Goal: Information Seeking & Learning: Learn about a topic

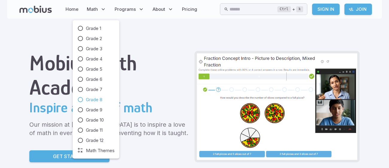
click at [89, 98] on span "Grade 8" at bounding box center [94, 99] width 16 height 7
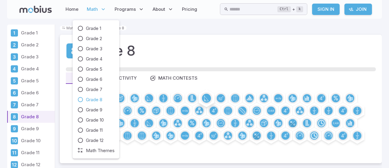
click at [83, 89] on link "Grade 7" at bounding box center [95, 89] width 37 height 7
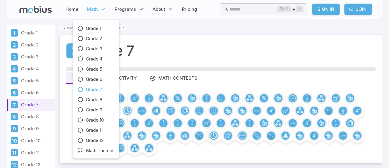
click at [95, 10] on span "Math" at bounding box center [92, 9] width 11 height 7
click at [97, 76] on span "Grade 6" at bounding box center [94, 79] width 16 height 7
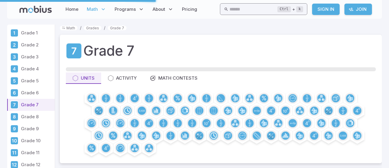
click at [269, 9] on input "text" at bounding box center [253, 9] width 48 height 12
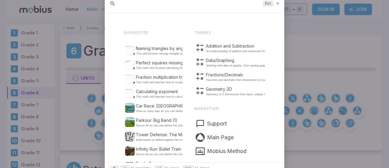
click at [278, 4] on icon at bounding box center [278, 3] width 4 height 4
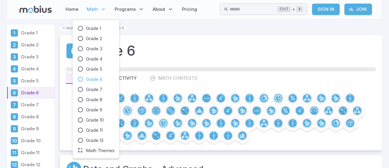
click at [97, 9] on span "Math" at bounding box center [92, 9] width 11 height 7
click at [94, 98] on span "Grade 8" at bounding box center [94, 99] width 16 height 7
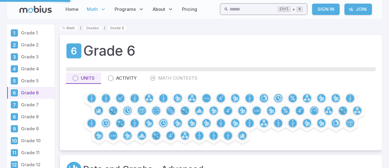
click at [237, 10] on input "text" at bounding box center [253, 9] width 48 height 12
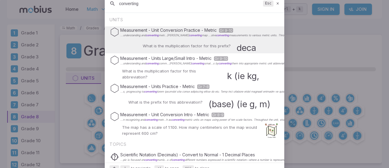
type input "converting"
click at [276, 2] on icon at bounding box center [278, 3] width 4 height 4
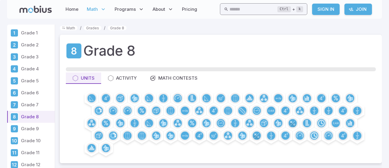
click at [229, 8] on input "text" at bounding box center [253, 9] width 48 height 12
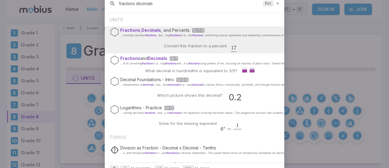
type input "fractions decimals"
click at [183, 40] on div "Convert this fraction to a percent 17 20 \frac{17}{20} 20 17 ​" at bounding box center [194, 46] width 85 height 14
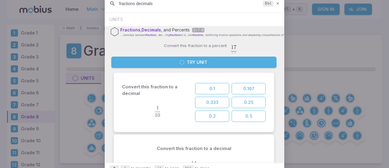
click at [162, 61] on button "Try Unit" at bounding box center [193, 62] width 165 height 11
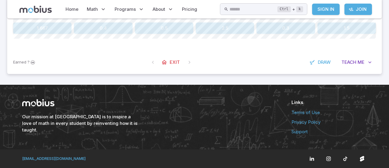
scroll to position [181, 0]
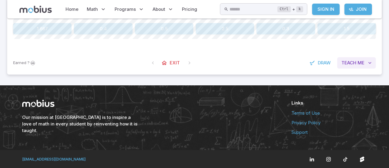
click at [353, 62] on span "Teach" at bounding box center [348, 63] width 15 height 7
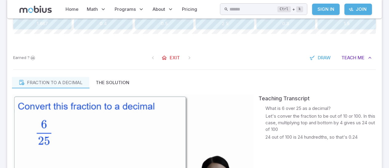
scroll to position [185, 0]
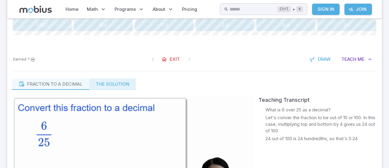
click at [120, 81] on button "The Solution" at bounding box center [112, 83] width 47 height 11
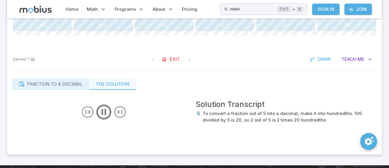
click at [70, 83] on p "Fraction to a decimal" at bounding box center [55, 84] width 56 height 7
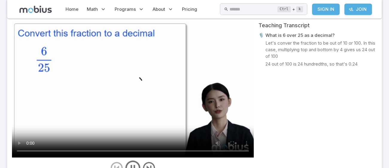
scroll to position [261, 0]
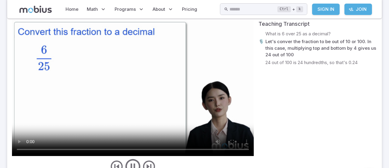
click at [12, 2] on button "Fraction to a decimal" at bounding box center [50, 7] width 77 height 11
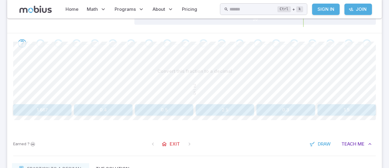
scroll to position [99, 0]
click at [119, 110] on button "0.4" at bounding box center [103, 110] width 58 height 11
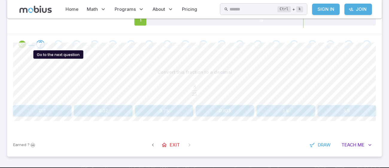
click at [59, 42] on div "Go to the next question" at bounding box center [58, 44] width 8 height 8
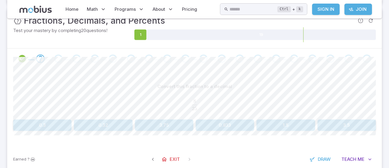
scroll to position [85, 0]
click at [112, 123] on button "0.32" at bounding box center [103, 124] width 58 height 11
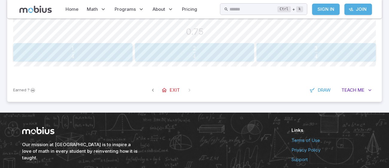
scroll to position [154, 0]
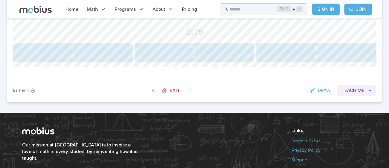
click at [362, 88] on span "Me" at bounding box center [360, 90] width 7 height 7
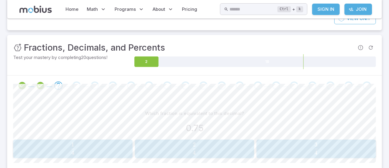
scroll to position [57, 0]
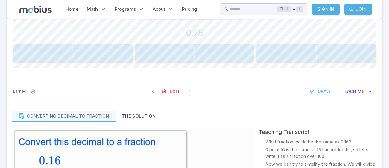
scroll to position [154, 0]
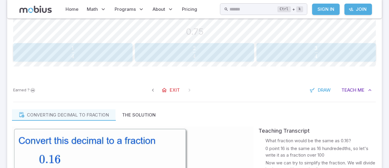
click at [338, 51] on span "4 3 ​" at bounding box center [316, 52] width 106 height 12
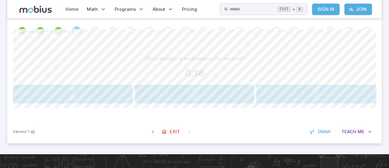
scroll to position [113, 0]
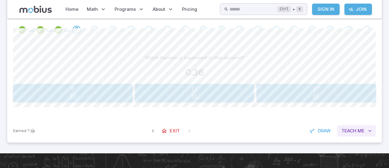
click at [360, 134] on button "Teach Me" at bounding box center [356, 130] width 39 height 11
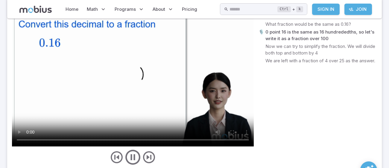
scroll to position [268, 0]
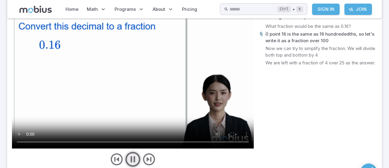
click at [136, 159] on icon "play/pause/restart" at bounding box center [133, 159] width 18 height 18
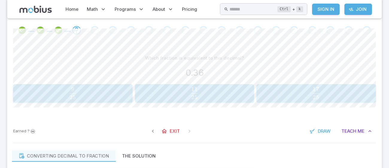
scroll to position [123, 0]
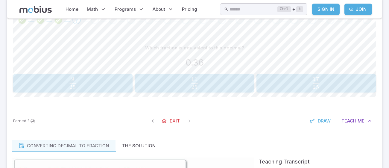
click at [31, 83] on span "25 9 ​" at bounding box center [72, 83] width 106 height 12
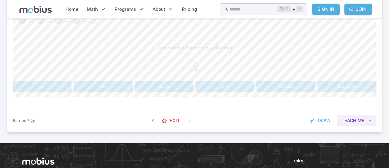
click at [371, 124] on button "Teach Me" at bounding box center [356, 120] width 39 height 11
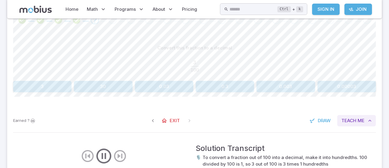
click at [361, 118] on span "Me" at bounding box center [360, 120] width 7 height 7
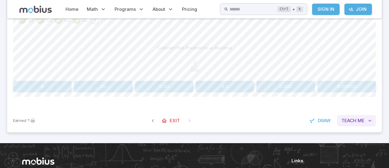
click at [351, 117] on span "Teach" at bounding box center [348, 120] width 15 height 7
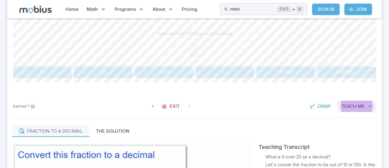
scroll to position [138, 0]
click at [160, 74] on button "0.03" at bounding box center [164, 71] width 58 height 11
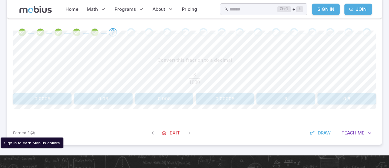
scroll to position [112, 0]
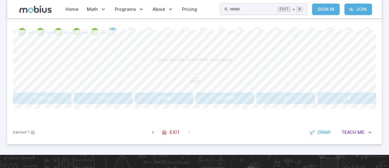
click at [157, 101] on button "0.008" at bounding box center [164, 97] width 58 height 11
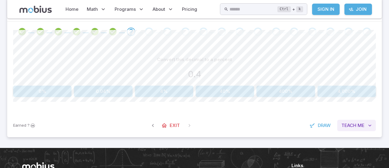
click at [359, 128] on span "Me" at bounding box center [360, 125] width 7 height 7
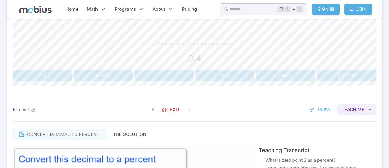
scroll to position [128, 0]
click at [240, 76] on button "40%" at bounding box center [225, 74] width 58 height 11
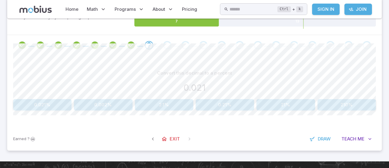
scroll to position [106, 0]
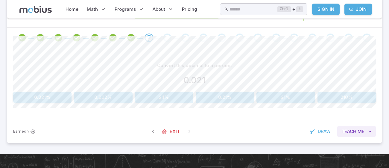
click at [351, 133] on span "Teach" at bounding box center [348, 131] width 15 height 7
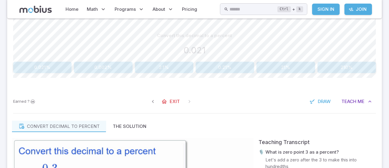
scroll to position [134, 0]
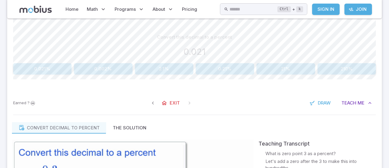
click at [150, 64] on button "2.1%" at bounding box center [164, 68] width 58 height 11
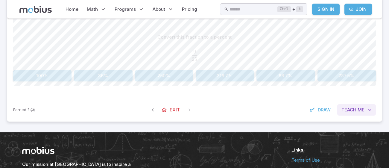
click at [348, 105] on button "Teach Me" at bounding box center [356, 109] width 39 height 11
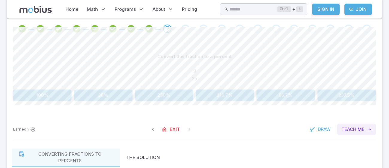
scroll to position [113, 0]
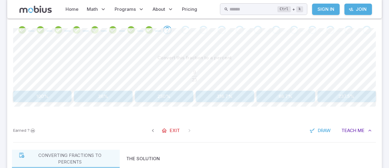
click at [99, 94] on button "36%" at bounding box center [103, 96] width 58 height 11
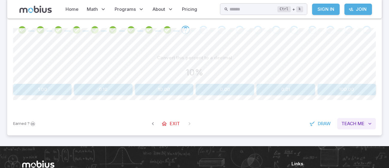
click at [350, 124] on span "Teach" at bounding box center [348, 123] width 15 height 7
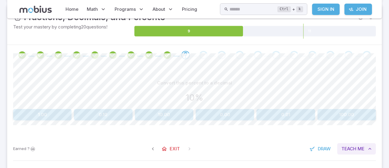
scroll to position [87, 0]
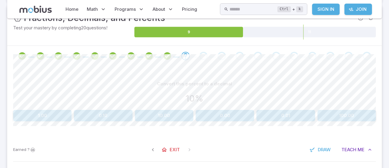
click at [101, 119] on button "0.10" at bounding box center [103, 115] width 58 height 11
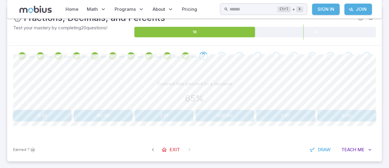
click at [45, 116] on button "0.65" at bounding box center [42, 115] width 58 height 11
click at [26, 116] on button "0.8%" at bounding box center [42, 115] width 58 height 11
click at [227, 54] on span at bounding box center [221, 56] width 13 height 8
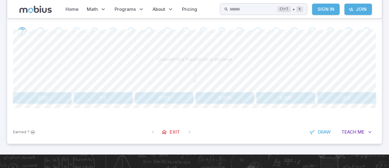
scroll to position [112, 0]
click at [365, 133] on button "Teach Me" at bounding box center [356, 131] width 39 height 11
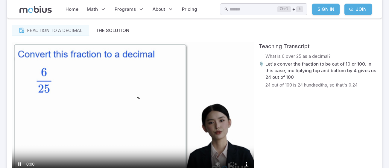
scroll to position [268, 0]
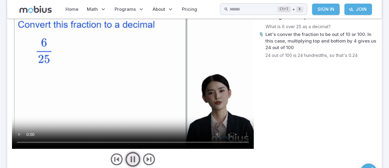
click at [132, 158] on icon "play/pause/restart" at bounding box center [133, 159] width 18 height 18
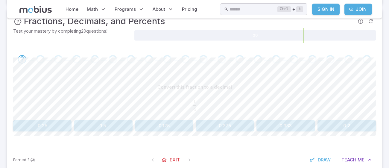
scroll to position [84, 0]
click at [245, 63] on span at bounding box center [239, 59] width 13 height 8
click at [29, 128] on button "0.25" at bounding box center [42, 125] width 58 height 11
click at [348, 121] on button "0.32" at bounding box center [346, 125] width 58 height 11
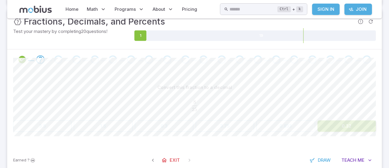
click at [355, 124] on button "0.32" at bounding box center [346, 125] width 58 height 11
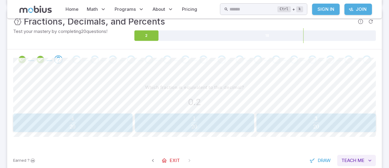
click at [366, 157] on button "Teach Me" at bounding box center [356, 160] width 39 height 11
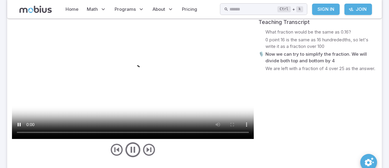
scroll to position [292, 0]
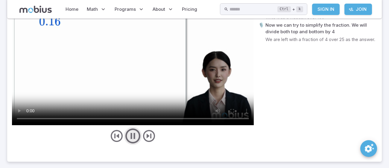
click at [126, 139] on icon "play/pause/restart" at bounding box center [133, 136] width 18 height 18
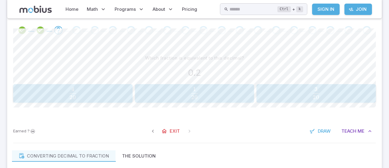
scroll to position [114, 0]
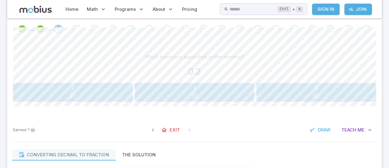
click at [104, 94] on span "20 4 ​" at bounding box center [72, 92] width 106 height 12
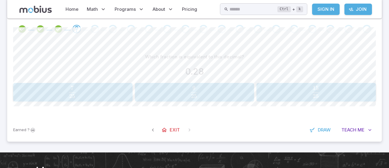
click at [39, 87] on span "25 7 ​" at bounding box center [72, 92] width 107 height 12
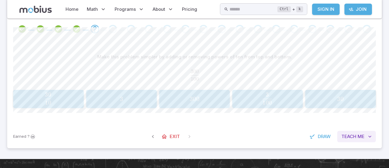
click at [364, 138] on span "Me" at bounding box center [360, 136] width 7 height 7
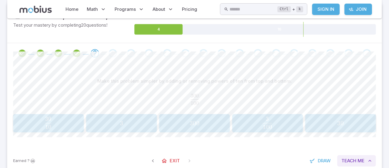
scroll to position [88, 0]
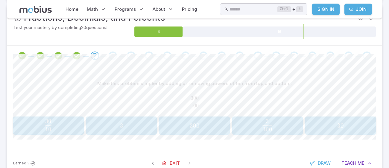
click at [133, 132] on div "3 3 3" at bounding box center [121, 126] width 67 height 14
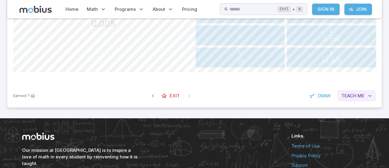
click at [361, 95] on span "Me" at bounding box center [360, 95] width 7 height 7
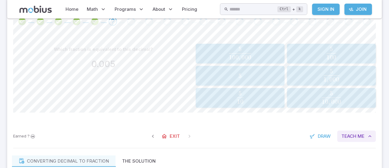
scroll to position [134, 0]
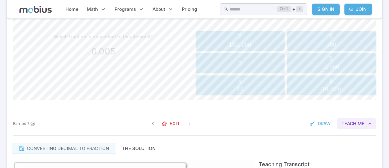
click at [361, 127] on button "Teach Me" at bounding box center [356, 123] width 39 height 11
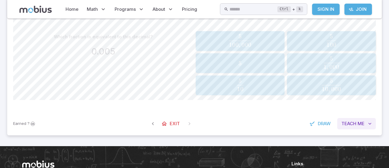
click at [356, 122] on button "Teach Me" at bounding box center [356, 123] width 39 height 11
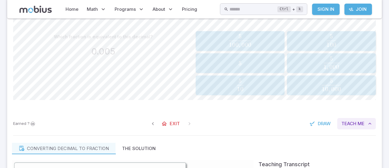
click at [357, 129] on button "Teach Me" at bounding box center [356, 123] width 39 height 11
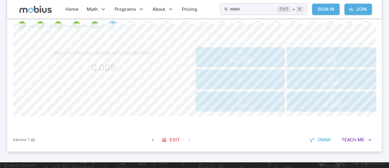
scroll to position [118, 0]
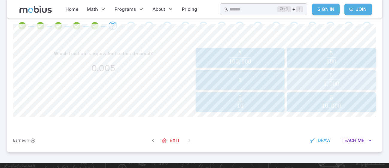
click at [363, 85] on span "1 , 000 5 ​" at bounding box center [331, 80] width 85 height 14
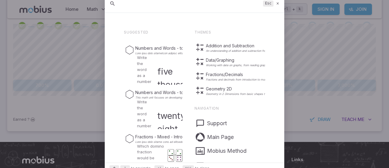
click at [278, 4] on icon at bounding box center [278, 3] width 4 height 4
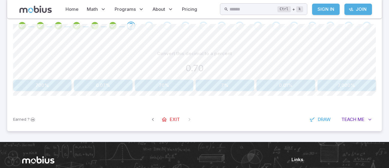
click at [175, 80] on button "70%" at bounding box center [164, 85] width 58 height 11
click at [171, 80] on button "0.55%" at bounding box center [164, 85] width 58 height 11
click at [150, 27] on icon "Review your answer" at bounding box center [148, 25] width 9 height 9
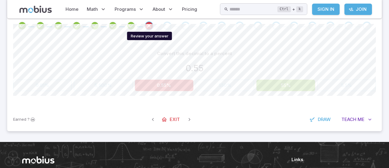
click at [181, 88] on button "0.55%" at bounding box center [164, 85] width 58 height 11
click at [188, 84] on button "0.55%" at bounding box center [164, 85] width 58 height 11
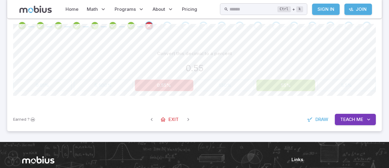
click at [284, 81] on button "55%" at bounding box center [285, 85] width 58 height 11
click at [279, 89] on button "55%" at bounding box center [285, 85] width 58 height 11
click at [277, 88] on button "55%" at bounding box center [285, 85] width 58 height 11
click at [271, 86] on button "55%" at bounding box center [285, 85] width 58 height 11
click at [270, 88] on button "55%" at bounding box center [285, 85] width 58 height 11
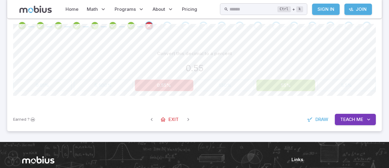
click at [277, 88] on button "55%" at bounding box center [285, 85] width 58 height 11
click at [279, 96] on div "Convert this decimal to a percent 0.55 0.01% 5,500% 0.55% 550% 55% 5.5% Canvas …" at bounding box center [194, 72] width 363 height 72
click at [276, 90] on button "55%" at bounding box center [285, 85] width 58 height 11
click at [168, 28] on div "Go to the next question" at bounding box center [167, 26] width 8 height 8
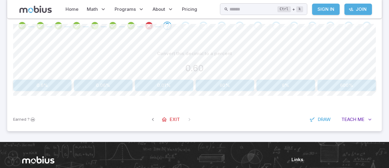
click at [213, 89] on button "60%" at bounding box center [225, 85] width 58 height 11
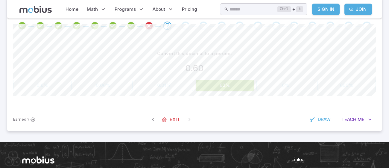
click at [219, 89] on button "60%" at bounding box center [225, 85] width 58 height 11
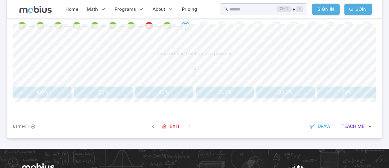
click at [175, 95] on button "40%" at bounding box center [164, 91] width 58 height 11
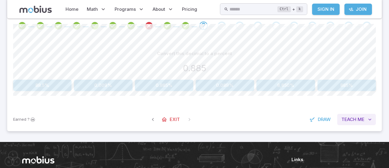
click at [364, 124] on button "Teach Me" at bounding box center [356, 119] width 39 height 11
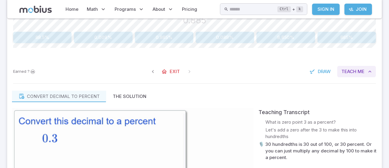
scroll to position [166, 0]
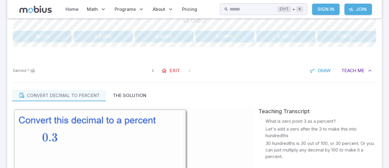
click at [54, 31] on button "88.5%" at bounding box center [42, 36] width 58 height 11
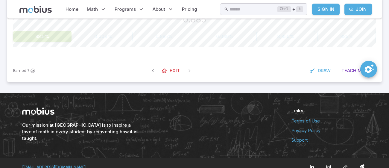
click at [54, 33] on button "88.5%" at bounding box center [42, 36] width 58 height 11
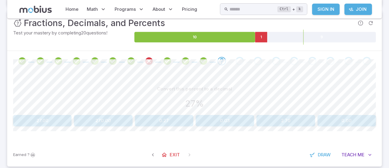
scroll to position [82, 0]
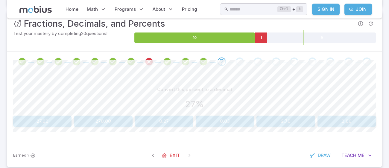
click at [127, 60] on icon "Review your answer" at bounding box center [131, 61] width 9 height 9
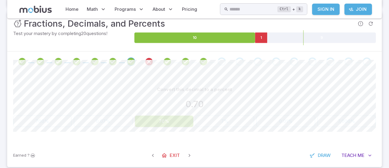
click at [150, 65] on icon "Review your answer" at bounding box center [148, 61] width 9 height 9
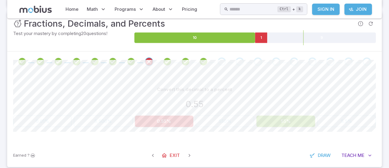
click at [203, 61] on icon "Review your answer" at bounding box center [203, 61] width 9 height 9
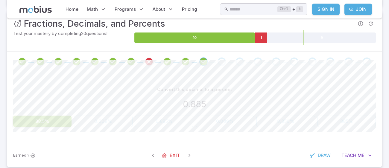
click at [221, 62] on div "Go to the next question" at bounding box center [221, 61] width 8 height 8
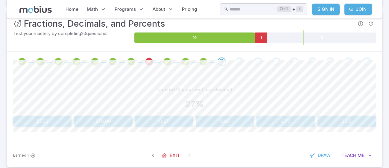
click at [153, 121] on button "0.27" at bounding box center [164, 120] width 58 height 11
click at [178, 123] on button "3%" at bounding box center [194, 120] width 71 height 11
click at [239, 60] on icon "Review your answer" at bounding box center [239, 61] width 9 height 9
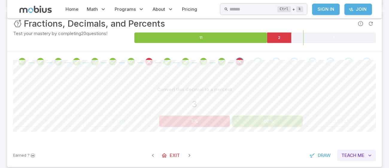
click at [353, 159] on button "Teach Me" at bounding box center [356, 155] width 39 height 11
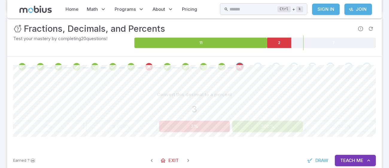
scroll to position [77, 0]
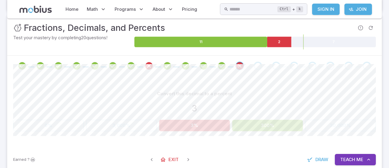
click at [258, 68] on div "Go to the next question" at bounding box center [258, 66] width 8 height 8
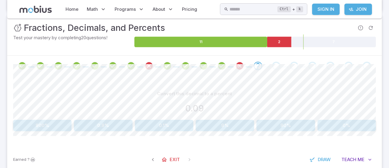
click at [234, 65] on span at bounding box center [239, 66] width 13 height 8
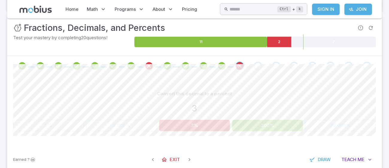
click at [258, 66] on div "Go to the next question" at bounding box center [258, 66] width 8 height 8
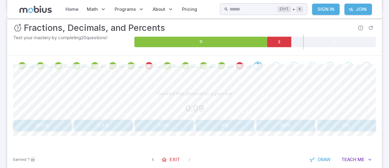
click at [206, 121] on button "9%" at bounding box center [225, 125] width 58 height 11
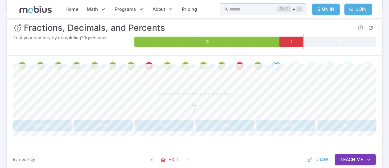
click at [97, 124] on button "700%" at bounding box center [103, 125] width 58 height 11
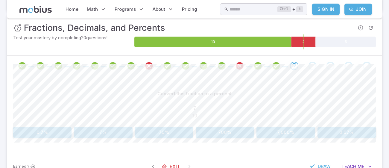
click at [164, 133] on button "70%" at bounding box center [164, 132] width 58 height 11
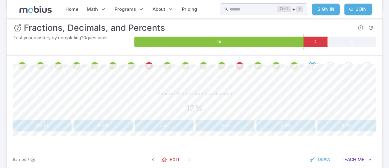
click at [215, 129] on button "0.12" at bounding box center [225, 125] width 58 height 11
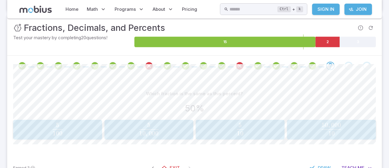
click at [31, 124] on span "100 5 ​" at bounding box center [57, 129] width 85 height 13
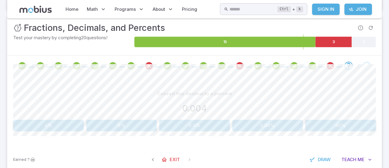
click at [328, 63] on icon "Review your answer" at bounding box center [330, 65] width 9 height 9
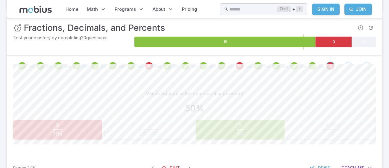
click at [327, 66] on icon "Review your answer" at bounding box center [330, 65] width 9 height 9
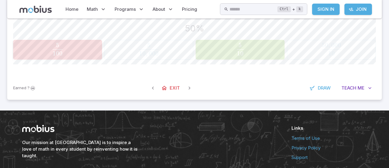
scroll to position [158, 0]
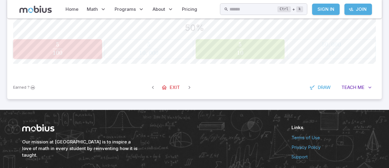
click at [350, 97] on div "Earned ? Exit Draw Teach Me" at bounding box center [194, 87] width 375 height 23
click at [358, 89] on span "Me" at bounding box center [360, 87] width 7 height 7
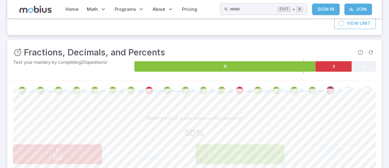
scroll to position [56, 0]
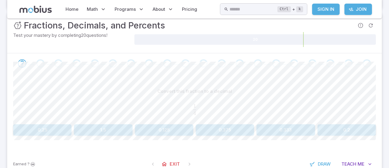
scroll to position [81, 0]
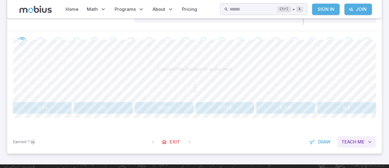
click at [366, 143] on button "Teach Me" at bounding box center [356, 141] width 39 height 11
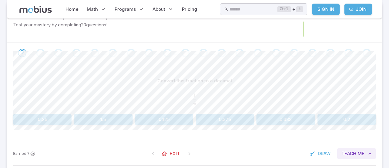
scroll to position [101, 0]
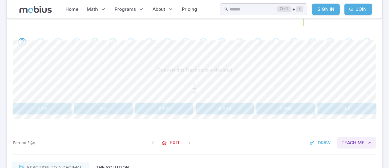
click at [363, 137] on button "Teach Me" at bounding box center [356, 142] width 39 height 11
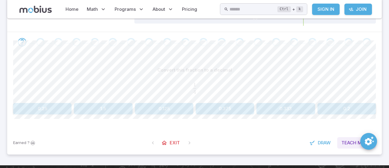
click at [364, 144] on span "Me" at bounding box center [360, 142] width 7 height 7
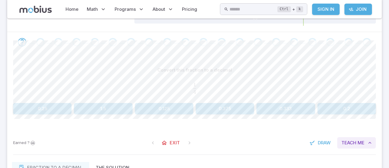
click at [365, 141] on button "Teach Me" at bounding box center [356, 142] width 39 height 11
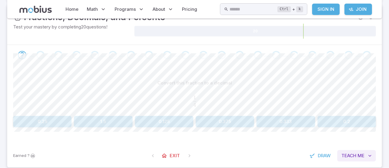
scroll to position [93, 0]
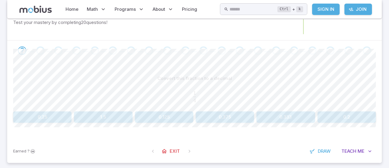
click at [34, 111] on button "0.25" at bounding box center [42, 116] width 58 height 11
click at [82, 116] on button "0.32" at bounding box center [103, 116] width 58 height 11
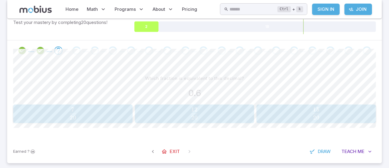
click at [335, 112] on span "20 15 ​" at bounding box center [316, 113] width 106 height 12
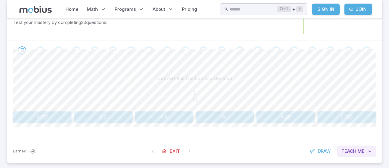
click at [353, 156] on button "Teach Me" at bounding box center [356, 150] width 39 height 11
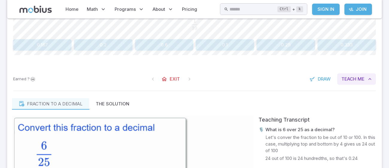
scroll to position [165, 0]
click at [365, 80] on button "Teach Me" at bounding box center [356, 79] width 39 height 11
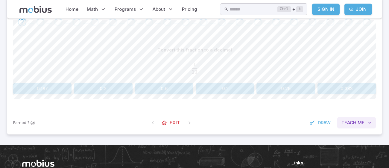
scroll to position [105, 0]
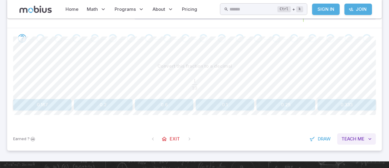
click at [363, 139] on span "Me" at bounding box center [360, 139] width 7 height 7
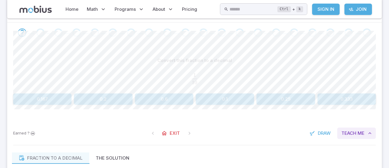
scroll to position [108, 0]
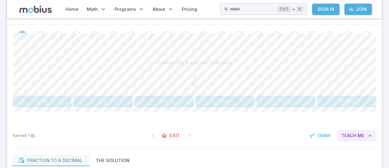
click at [363, 134] on span "Me" at bounding box center [360, 135] width 7 height 7
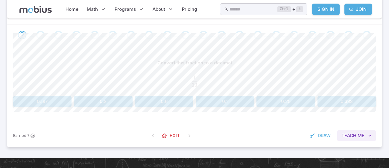
click at [354, 137] on span "Teach" at bounding box center [348, 135] width 15 height 7
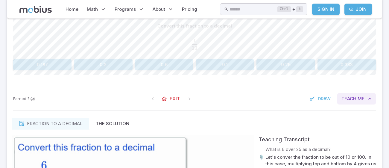
scroll to position [141, 0]
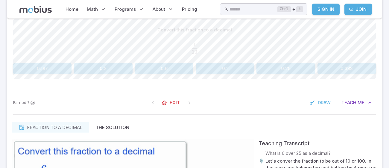
click at [239, 65] on button "0.1" at bounding box center [225, 68] width 58 height 11
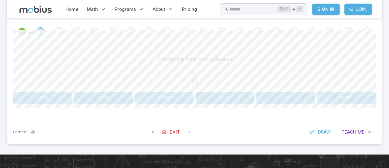
scroll to position [112, 0]
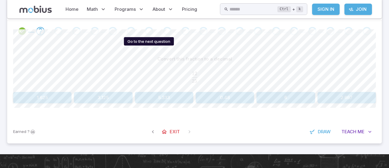
click at [223, 98] on button "0.48" at bounding box center [225, 97] width 58 height 11
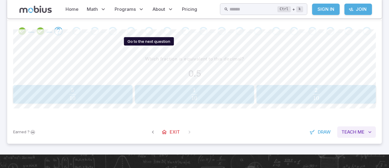
click at [348, 136] on button "Teach Me" at bounding box center [356, 131] width 39 height 11
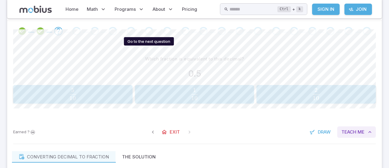
click at [353, 129] on span "Teach" at bounding box center [348, 132] width 15 height 7
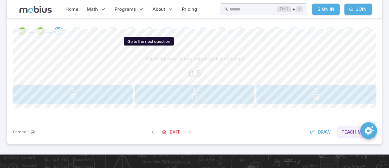
click at [352, 127] on button "Teach Me" at bounding box center [356, 131] width 39 height 11
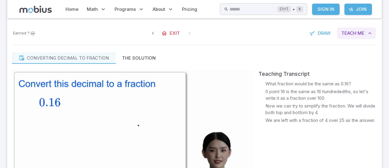
scroll to position [210, 0]
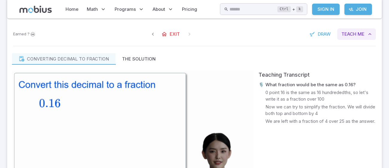
click at [356, 33] on button "Teach Me" at bounding box center [356, 33] width 39 height 11
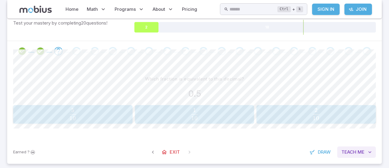
scroll to position [93, 0]
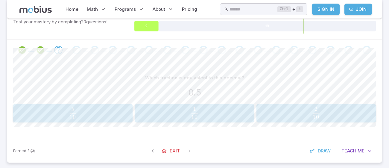
click at [45, 108] on span "10 5 ​" at bounding box center [72, 113] width 106 height 12
click at [224, 112] on span "20 18 ​" at bounding box center [193, 113] width 107 height 12
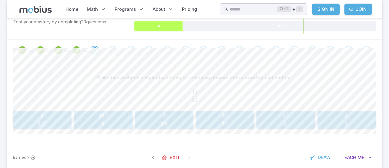
click at [362, 121] on span "3 4 ​" at bounding box center [346, 119] width 51 height 12
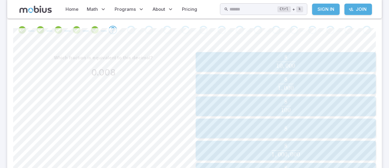
scroll to position [114, 0]
click at [368, 88] on span "1 , 000 8 ​" at bounding box center [285, 84] width 176 height 14
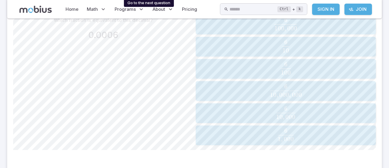
scroll to position [150, 0]
click at [351, 121] on div "6 10 , 000 \frac{6}{10,000} 10 , 000 6 ​" at bounding box center [285, 113] width 176 height 15
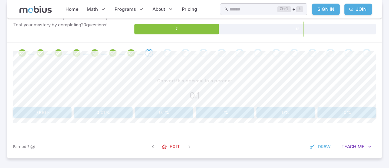
scroll to position [91, 0]
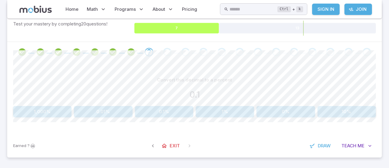
click at [363, 112] on button "10%" at bounding box center [346, 111] width 58 height 11
click at [233, 113] on button "72%" at bounding box center [225, 111] width 58 height 11
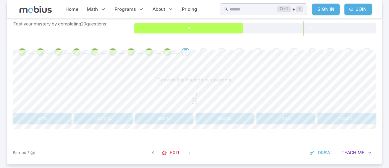
click at [24, 118] on button "52%" at bounding box center [42, 118] width 58 height 11
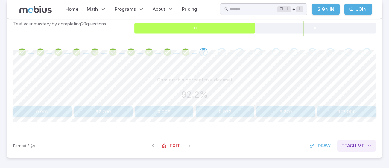
click at [363, 150] on button "Teach Me" at bounding box center [356, 145] width 39 height 11
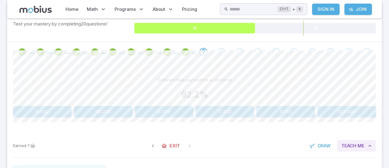
click at [355, 145] on span "Teach" at bounding box center [348, 145] width 15 height 7
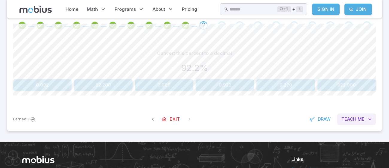
scroll to position [174, 0]
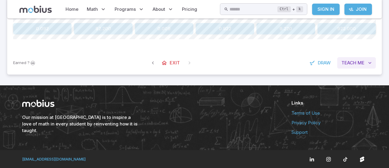
click at [363, 57] on button "Teach Me" at bounding box center [356, 62] width 39 height 11
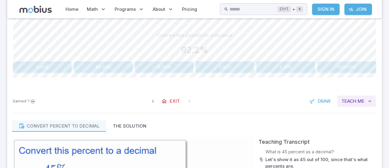
scroll to position [129, 0]
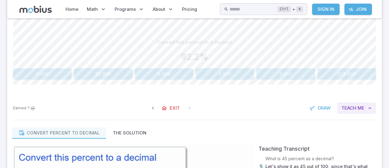
click at [356, 107] on button "Teach Me" at bounding box center [356, 107] width 39 height 11
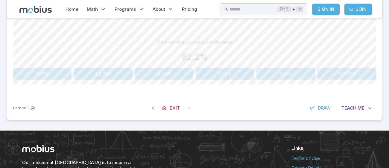
click at [240, 69] on button "0.922" at bounding box center [225, 73] width 58 height 11
click at [109, 71] on button "8%" at bounding box center [103, 73] width 58 height 11
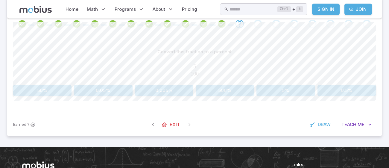
scroll to position [173, 0]
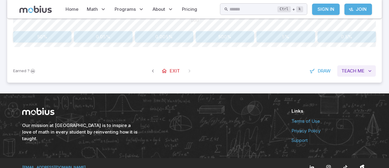
click at [349, 72] on span "Teach" at bounding box center [348, 71] width 15 height 7
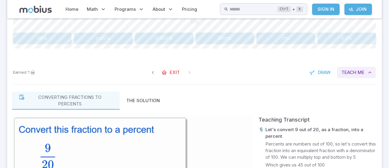
scroll to position [172, 0]
click at [360, 76] on button "Teach Me" at bounding box center [356, 71] width 39 height 11
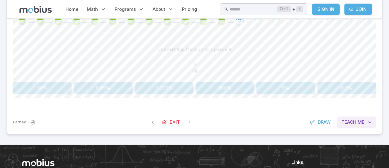
scroll to position [123, 0]
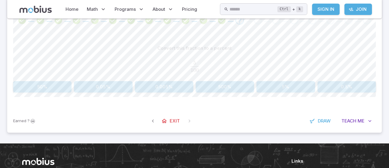
click at [98, 90] on button "0.05%" at bounding box center [103, 86] width 58 height 11
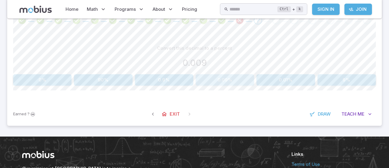
click at [213, 79] on button "0.09%" at bounding box center [225, 79] width 58 height 11
click at [257, 21] on icon "Review your answer" at bounding box center [257, 20] width 9 height 9
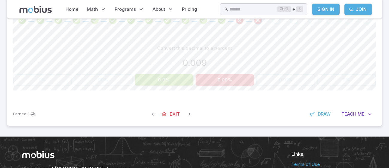
click at [271, 21] on span at bounding box center [275, 20] width 13 height 8
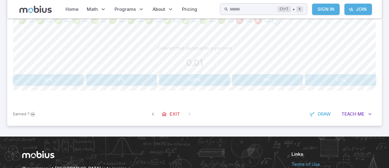
click at [119, 81] on button "1%" at bounding box center [121, 79] width 71 height 11
click at [265, 82] on button "0.1%" at bounding box center [267, 79] width 71 height 11
click at [249, 81] on button "4%" at bounding box center [267, 79] width 71 height 11
click at [104, 78] on button "0.627" at bounding box center [103, 79] width 58 height 11
click at [71, 83] on button "30%" at bounding box center [48, 79] width 71 height 11
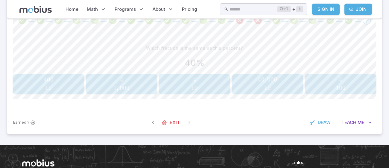
click at [319, 86] on span "100 4 ​" at bounding box center [340, 83] width 67 height 13
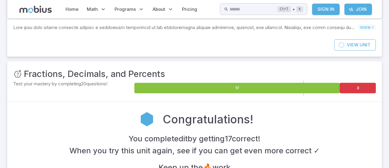
scroll to position [30, 0]
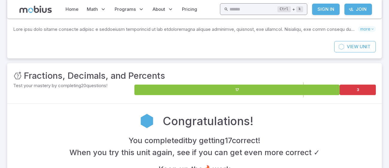
click at [248, 13] on input "text" at bounding box center [253, 9] width 48 height 12
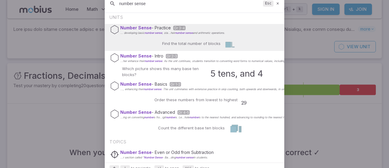
scroll to position [3, 0]
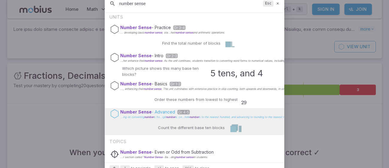
type input "number sense"
click at [147, 117] on span "number" at bounding box center [149, 116] width 10 height 3
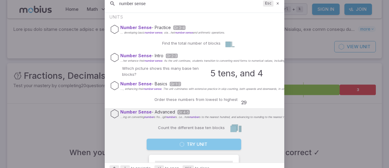
click at [190, 143] on button "Try Unit" at bounding box center [194, 144] width 95 height 11
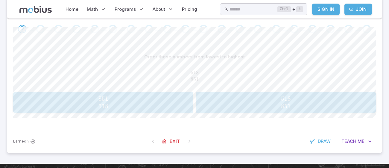
scroll to position [114, 0]
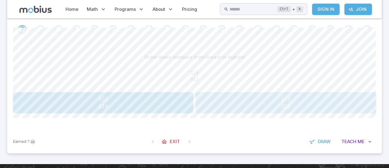
click at [206, 105] on span "518 851" at bounding box center [285, 102] width 176 height 15
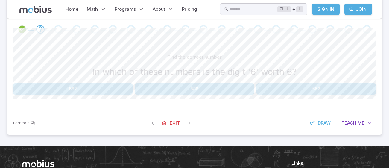
click at [230, 89] on button "586" at bounding box center [194, 88] width 119 height 11
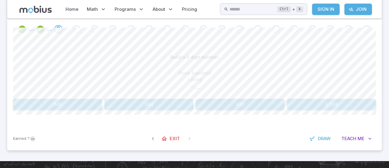
click at [24, 106] on button "340" at bounding box center [57, 104] width 89 height 11
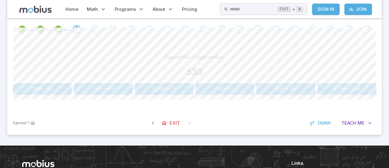
click at [289, 89] on button "500 + 30" at bounding box center [285, 88] width 58 height 11
click at [164, 90] on button "190" at bounding box center [148, 88] width 89 height 11
click at [182, 91] on button "480" at bounding box center [164, 88] width 58 height 11
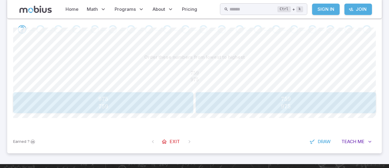
click at [246, 103] on span "759 975" at bounding box center [285, 102] width 176 height 15
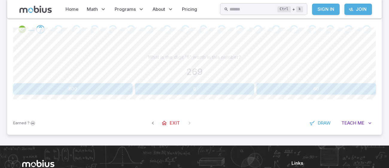
click at [324, 89] on button "60" at bounding box center [315, 88] width 119 height 11
click at [282, 92] on button "70" at bounding box center [285, 88] width 58 height 11
click at [118, 92] on button "300 + 3" at bounding box center [103, 88] width 58 height 11
click at [335, 93] on button "801" at bounding box center [331, 88] width 89 height 11
click at [228, 92] on button "16" at bounding box center [194, 88] width 119 height 11
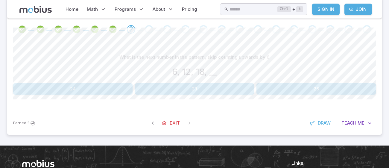
click at [33, 89] on button "24" at bounding box center [72, 88] width 119 height 11
click at [224, 90] on button "20, 24" at bounding box center [225, 88] width 58 height 11
click at [348, 94] on button "12, 15" at bounding box center [346, 88] width 58 height 11
click at [117, 83] on button "8, 10, 12" at bounding box center [103, 88] width 58 height 11
click at [165, 88] on button "120, 150" at bounding box center [164, 88] width 58 height 11
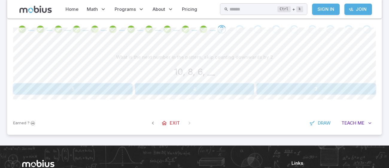
click at [225, 89] on button "4" at bounding box center [194, 88] width 119 height 11
click at [118, 93] on button "18, 12" at bounding box center [103, 88] width 58 height 11
click at [299, 89] on button "18, 15" at bounding box center [285, 88] width 58 height 11
click at [301, 92] on button "190, 160" at bounding box center [285, 88] width 58 height 11
click at [236, 86] on button "24, 20" at bounding box center [225, 88] width 58 height 11
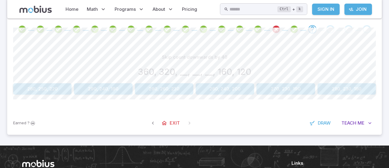
click at [280, 31] on icon "Review your answer" at bounding box center [276, 29] width 9 height 9
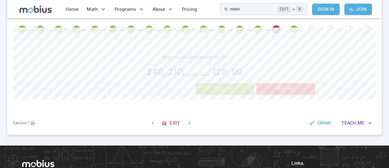
click at [299, 31] on span at bounding box center [293, 29] width 13 height 8
click at [312, 29] on div "Go to the next question" at bounding box center [312, 29] width 8 height 8
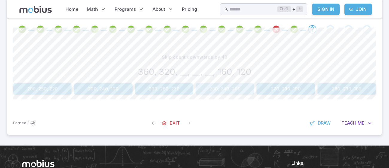
click at [245, 89] on button "280, 240, 200" at bounding box center [225, 88] width 58 height 11
click at [343, 83] on button "5000" at bounding box center [346, 88] width 58 height 11
click at [116, 89] on button "7300" at bounding box center [103, 88] width 58 height 11
click at [215, 90] on button "0.052" at bounding box center [194, 88] width 71 height 11
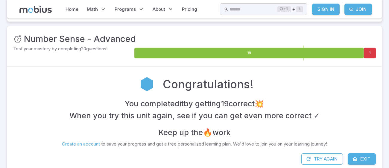
scroll to position [66, 0]
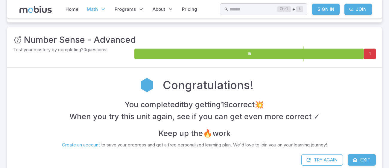
click at [91, 9] on span "Math" at bounding box center [92, 9] width 11 height 7
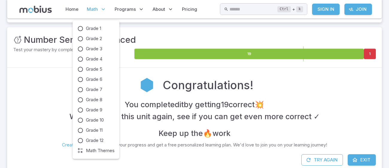
click at [92, 12] on span "Math" at bounding box center [92, 9] width 11 height 7
click at [95, 4] on p "Math" at bounding box center [96, 9] width 23 height 14
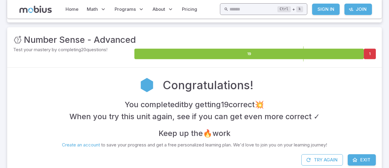
click at [275, 11] on input "text" at bounding box center [253, 9] width 48 height 12
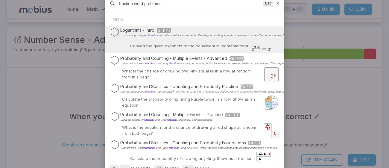
drag, startPoint x: 132, startPoint y: 4, endPoint x: 115, endPoint y: 1, distance: 16.9
click at [115, 1] on div "fraction word problems Esc" at bounding box center [194, 4] width 179 height 18
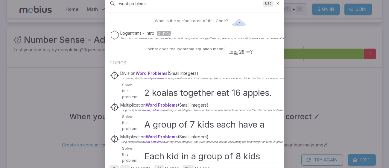
scroll to position [0, 0]
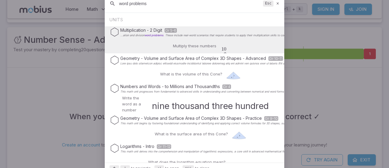
type input "word problems"
click at [276, 3] on icon at bounding box center [278, 3] width 4 height 4
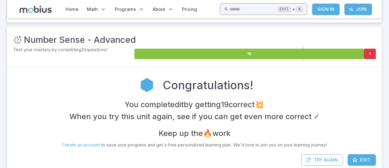
click at [243, 9] on input "text" at bounding box center [253, 9] width 48 height 12
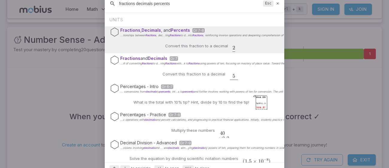
type input "fractions decimals percents"
click at [250, 42] on div "Fractions , Decimals , and Percents Gr 7-8 ...tionships between fractions , dec…" at bounding box center [194, 39] width 179 height 27
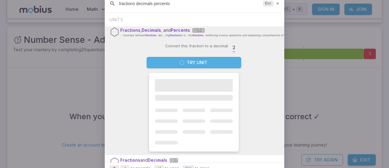
click at [218, 62] on button "Try Unit" at bounding box center [194, 62] width 95 height 11
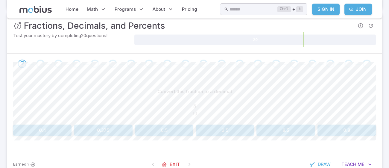
scroll to position [80, 0]
click at [367, 162] on icon "button" at bounding box center [370, 164] width 6 height 6
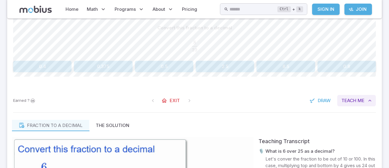
scroll to position [144, 0]
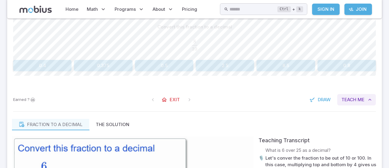
click at [363, 101] on span "Me" at bounding box center [360, 99] width 7 height 7
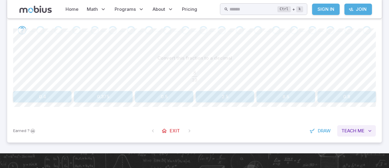
scroll to position [104, 0]
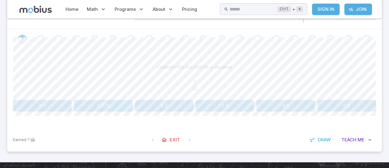
click at [337, 110] on button "0.8" at bounding box center [346, 105] width 58 height 11
click at [230, 108] on button "0.52" at bounding box center [225, 105] width 58 height 11
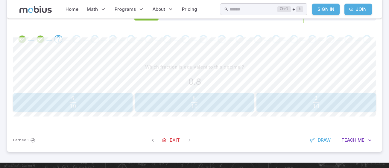
click at [224, 103] on span "10 8 ​" at bounding box center [194, 102] width 106 height 12
click at [161, 107] on span "25 8 ​" at bounding box center [194, 102] width 106 height 12
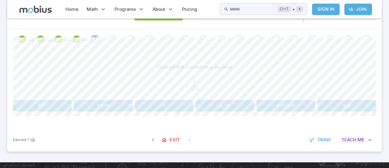
click at [353, 108] on button "0.6" at bounding box center [346, 105] width 58 height 11
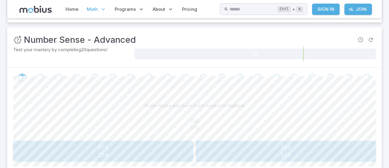
scroll to position [30, 0]
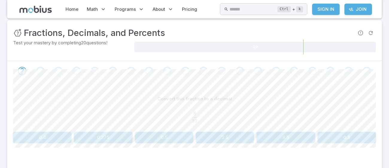
scroll to position [71, 0]
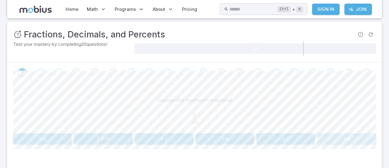
click at [348, 139] on button "0.8" at bounding box center [346, 138] width 58 height 11
click at [96, 134] on button "0.48" at bounding box center [103, 138] width 58 height 11
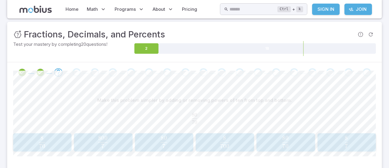
click at [371, 141] on span "7 8 ​" at bounding box center [346, 142] width 51 height 12
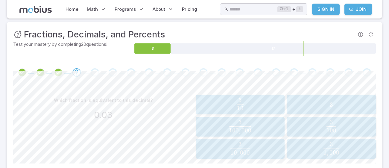
click at [311, 126] on span "100 3 ​" at bounding box center [331, 126] width 85 height 13
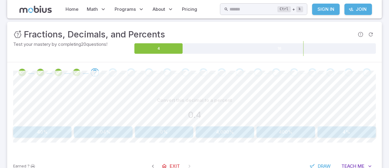
click at [36, 135] on button "40%" at bounding box center [42, 131] width 58 height 11
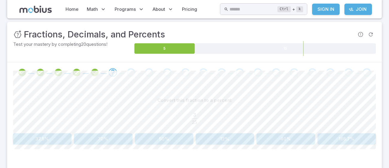
click at [215, 139] on button "12%" at bounding box center [225, 138] width 58 height 11
click at [295, 133] on button "24%" at bounding box center [285, 138] width 58 height 11
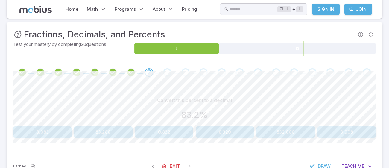
click at [169, 133] on button "0.832" at bounding box center [164, 131] width 58 height 11
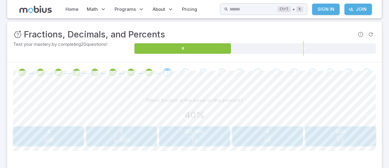
click at [276, 144] on button "4 10 \frac{4}{10} 10 4 ​" at bounding box center [267, 136] width 71 height 20
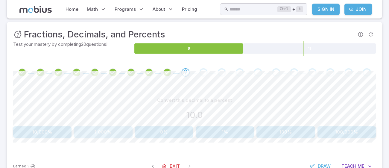
click at [96, 134] on button "1,000%" at bounding box center [103, 131] width 58 height 11
click at [308, 133] on button "0.6%" at bounding box center [285, 131] width 58 height 11
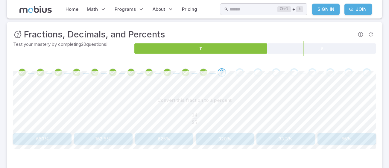
click at [362, 140] on button "56%" at bounding box center [346, 138] width 58 height 11
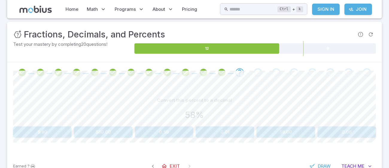
click at [180, 127] on button "0.58" at bounding box center [164, 131] width 58 height 11
click at [29, 131] on button "10%" at bounding box center [48, 131] width 71 height 11
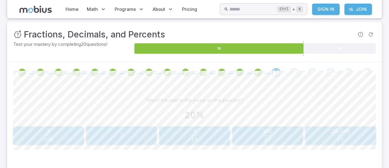
click at [193, 133] on span "2" at bounding box center [194, 131] width 3 height 7
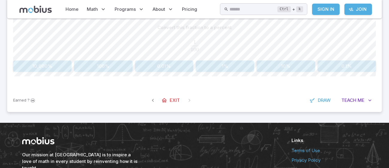
scroll to position [146, 0]
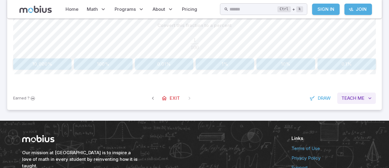
click at [363, 93] on button "Teach Me" at bounding box center [356, 97] width 39 height 11
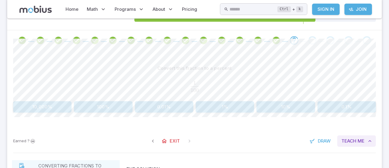
scroll to position [101, 0]
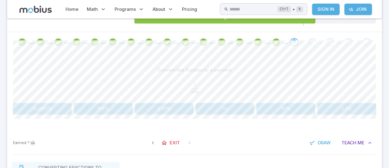
click at [232, 106] on button "1%" at bounding box center [225, 108] width 58 height 11
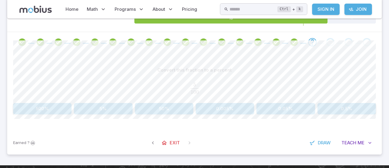
click at [110, 109] on button "5%" at bounding box center [103, 108] width 58 height 11
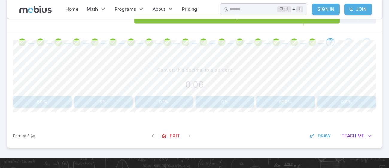
click at [98, 105] on button "6%" at bounding box center [103, 101] width 58 height 11
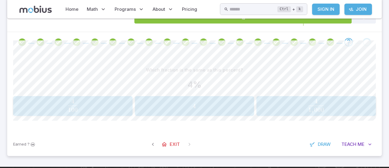
click at [47, 110] on span "100 4 ​" at bounding box center [72, 105] width 115 height 13
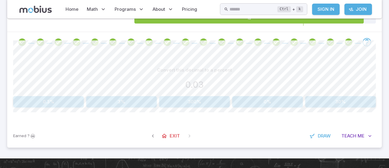
click at [110, 100] on button "3%" at bounding box center [121, 101] width 71 height 11
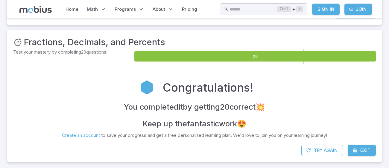
scroll to position [63, 0]
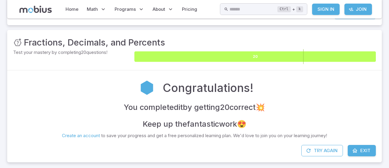
click at [302, 56] on icon at bounding box center [254, 56] width 241 height 10
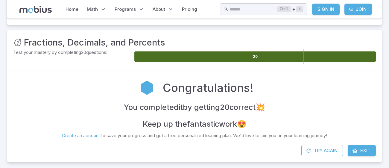
click at [239, 20] on div "View Unit" at bounding box center [194, 16] width 375 height 17
